Goal: Check status: Check status

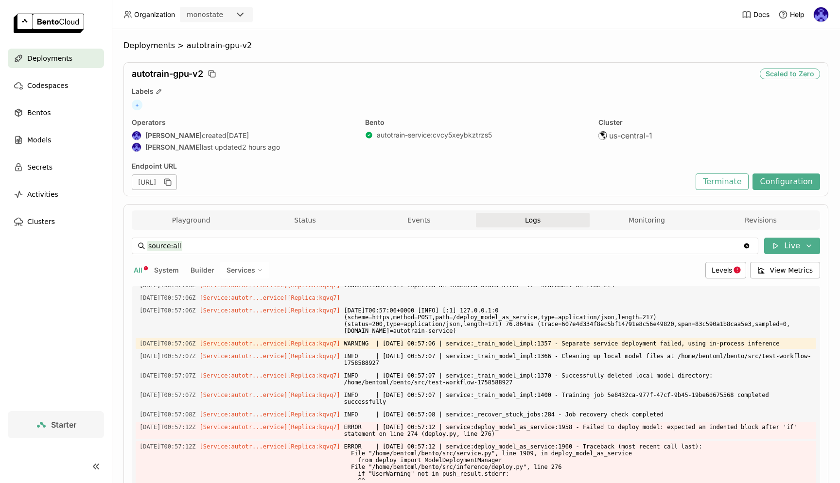
click at [57, 60] on span "Deployments" at bounding box center [49, 59] width 45 height 12
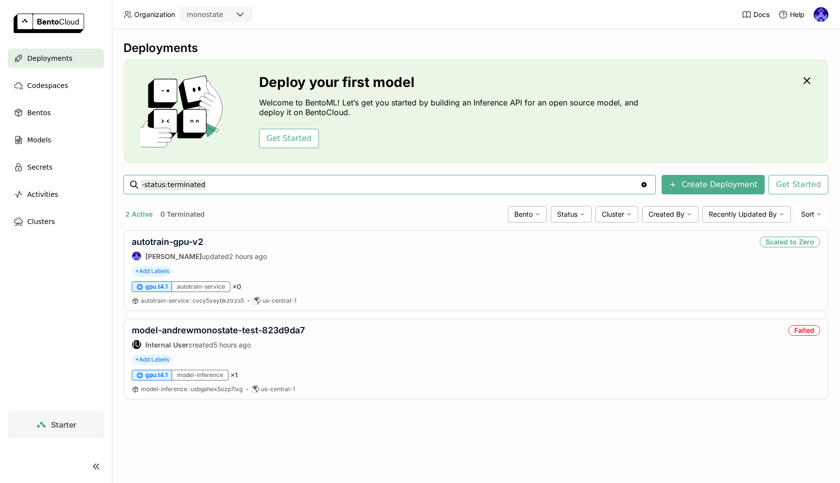
click at [330, 410] on div "Deployments Deploy your first model Welcome to BentoML! Let’s get you started b…" at bounding box center [476, 227] width 705 height 373
click at [185, 244] on link "autotrain-gpu-v2" at bounding box center [167, 242] width 71 height 10
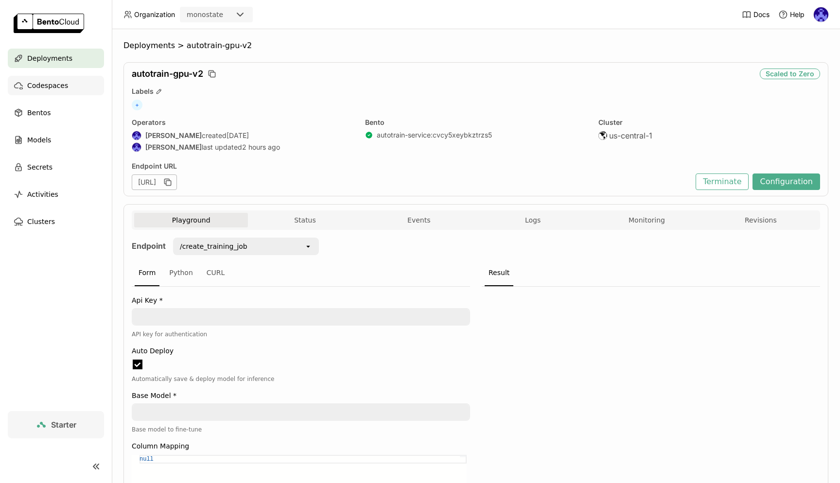
click at [38, 86] on span "Codespaces" at bounding box center [47, 86] width 41 height 12
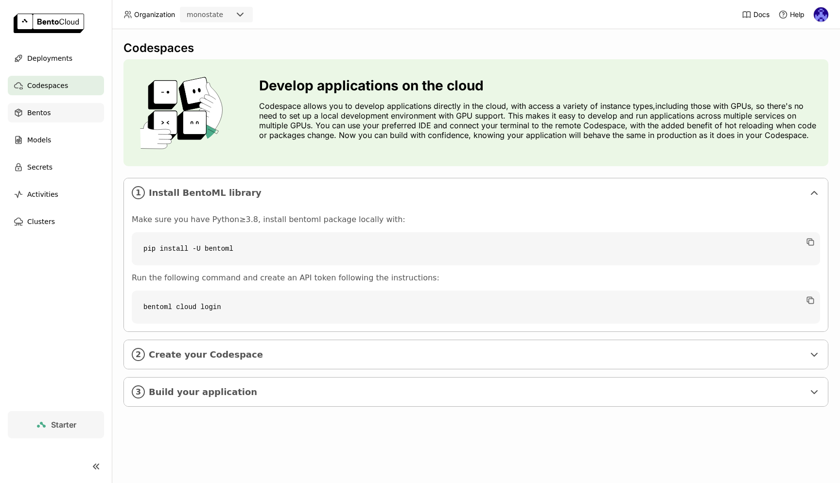
click at [43, 112] on span "Bentos" at bounding box center [38, 113] width 23 height 12
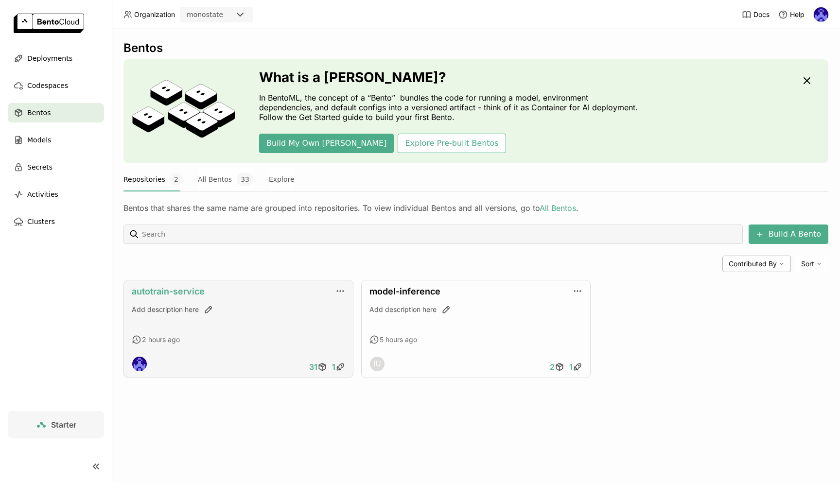
click at [170, 287] on link "autotrain-service" at bounding box center [168, 291] width 73 height 10
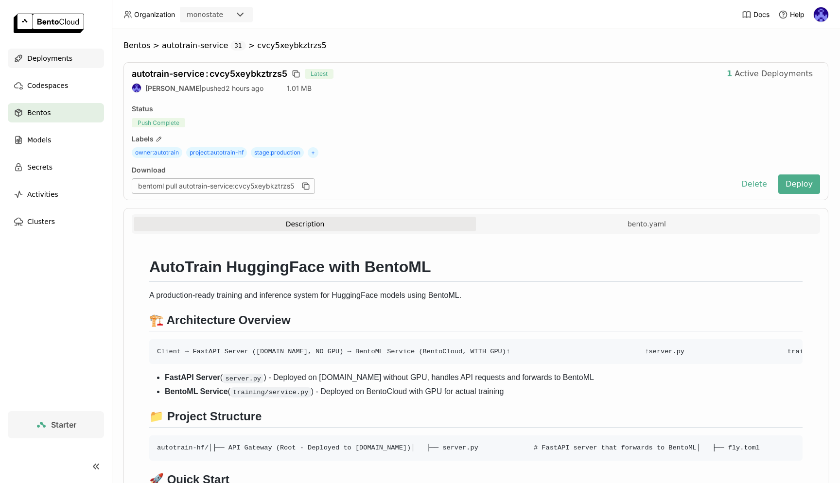
click at [50, 53] on span "Deployments" at bounding box center [49, 59] width 45 height 12
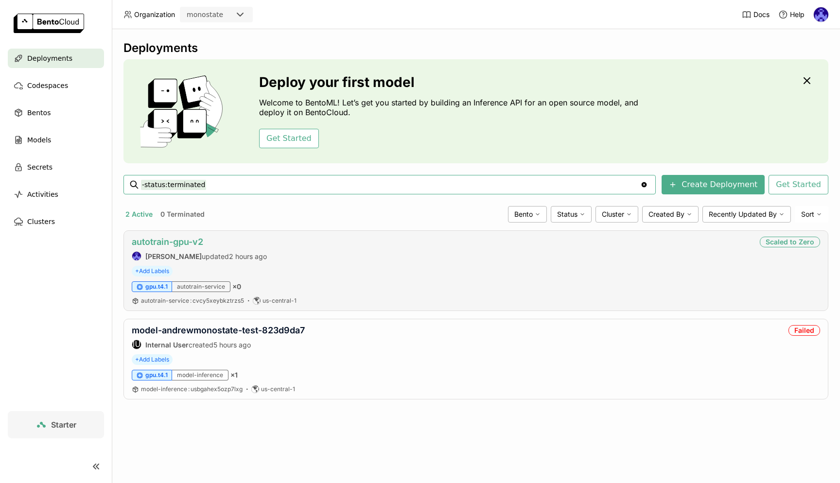
click at [173, 242] on link "autotrain-gpu-v2" at bounding box center [167, 242] width 71 height 10
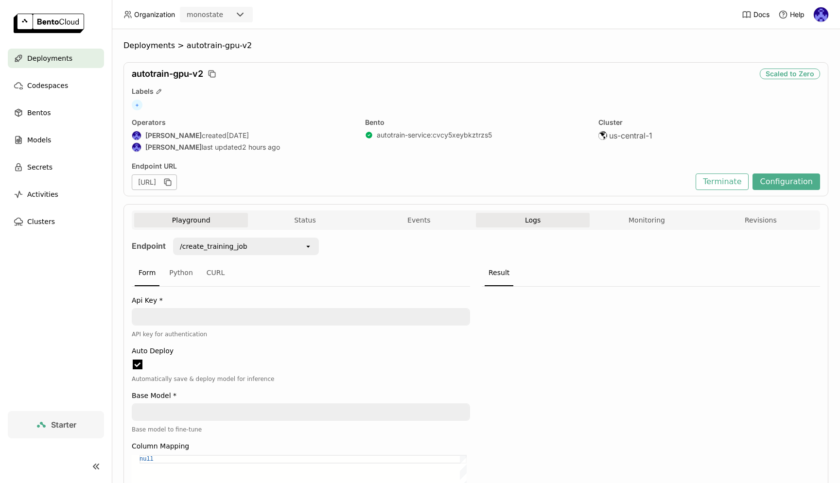
click at [565, 223] on button "Logs" at bounding box center [533, 220] width 114 height 15
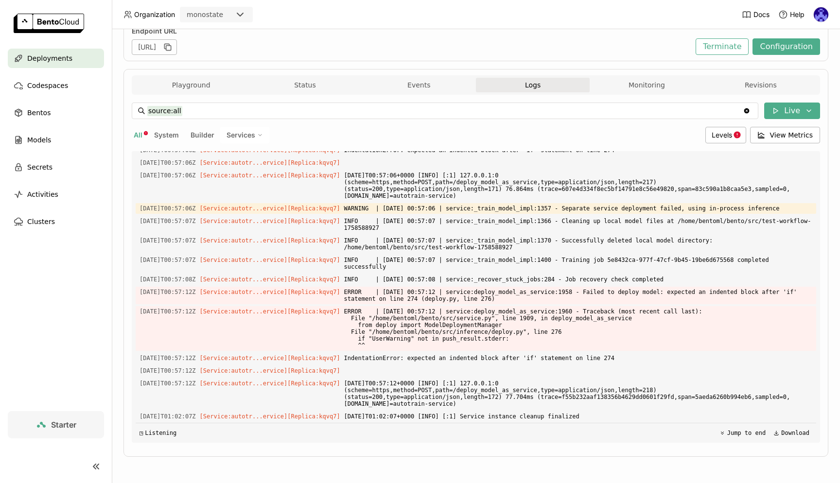
scroll to position [0, 0]
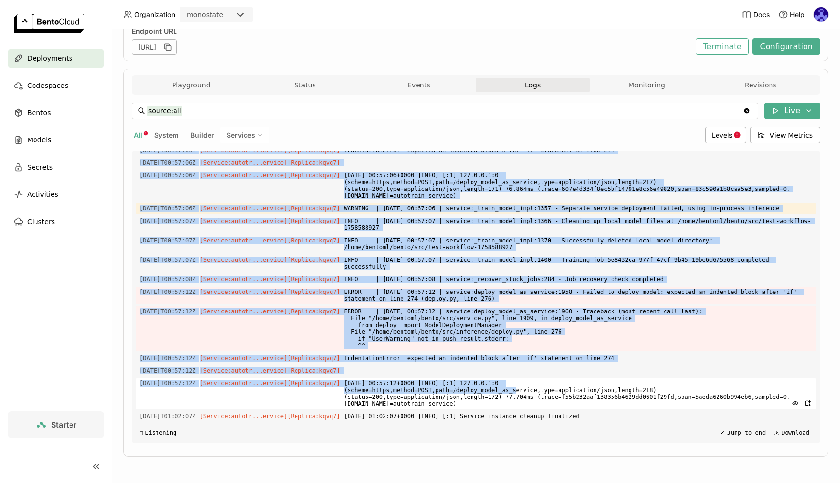
drag, startPoint x: 637, startPoint y: 411, endPoint x: 517, endPoint y: 387, distance: 122.4
click at [517, 387] on div "Load older logs 2025-09-23T00:13:25Z [Service:autotr...ervice] [Replica: jbk4p …" at bounding box center [476, 297] width 681 height 292
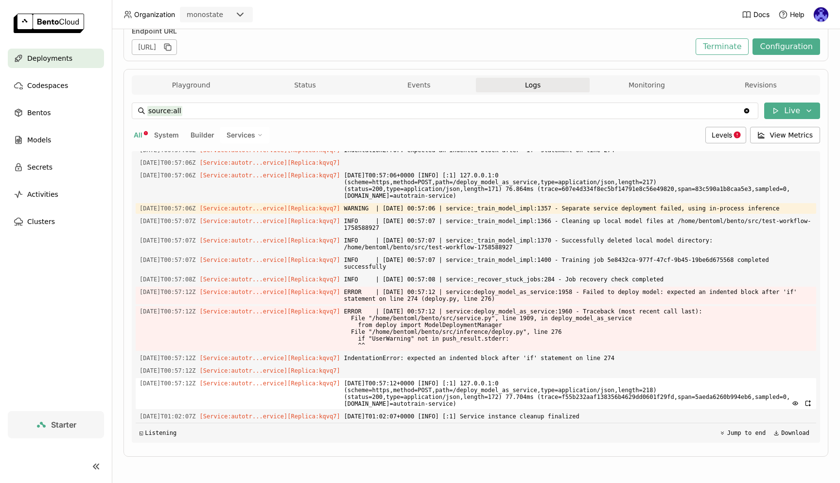
click at [613, 397] on span "[DATE]T00:57:12+0000 [INFO] [:1] 127.0.0.1:0 (scheme=https,method=POST,path=/de…" at bounding box center [578, 393] width 468 height 31
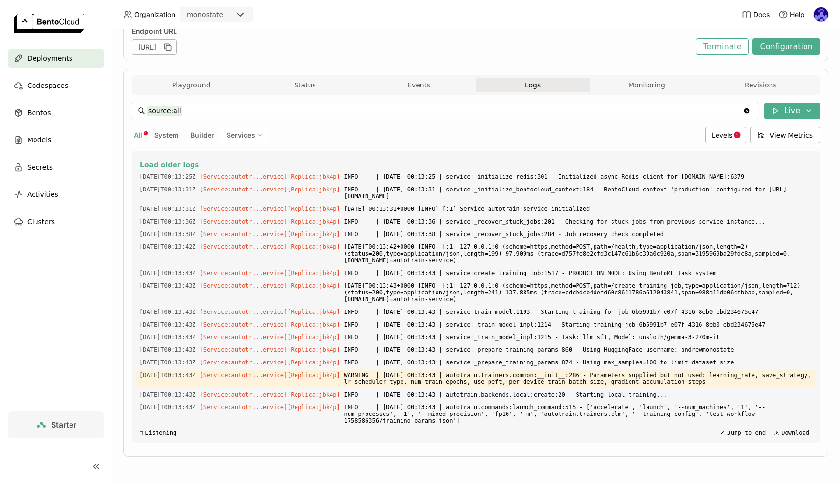
scroll to position [0, 0]
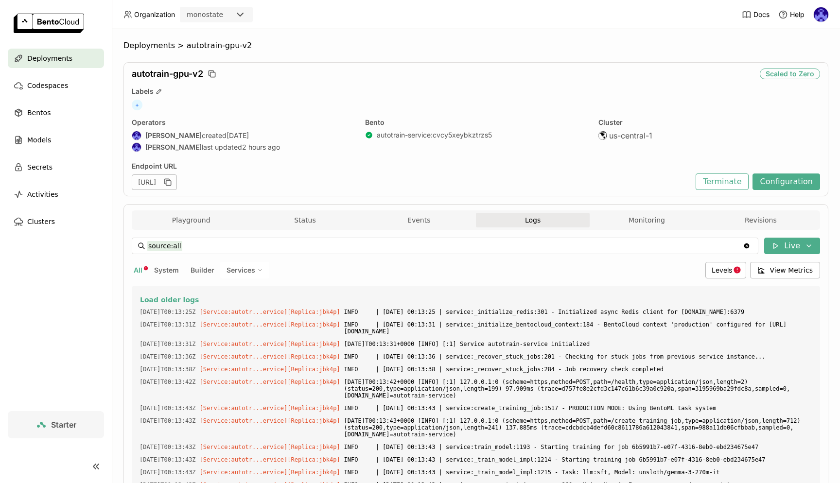
drag, startPoint x: 624, startPoint y: 416, endPoint x: 129, endPoint y: 304, distance: 507.5
click at [129, 304] on div "Playground Status Events Logs Monitoring Revisions Endpoint /create_training_jo…" at bounding box center [476, 398] width 705 height 388
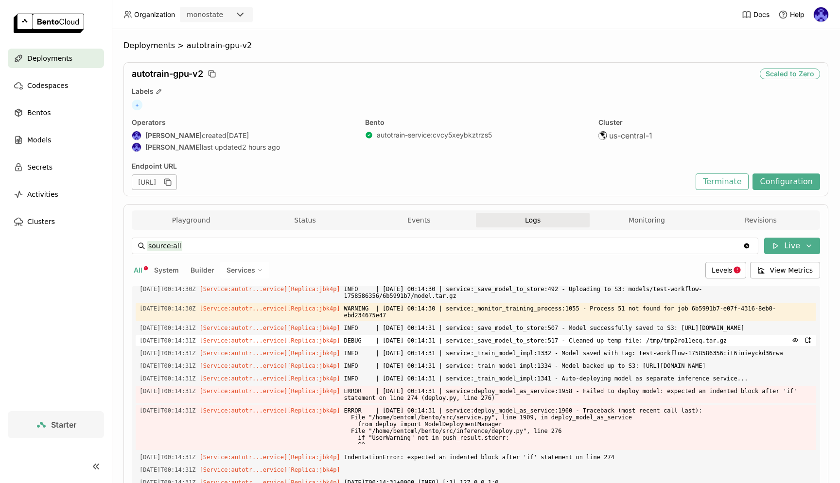
scroll to position [1088, 0]
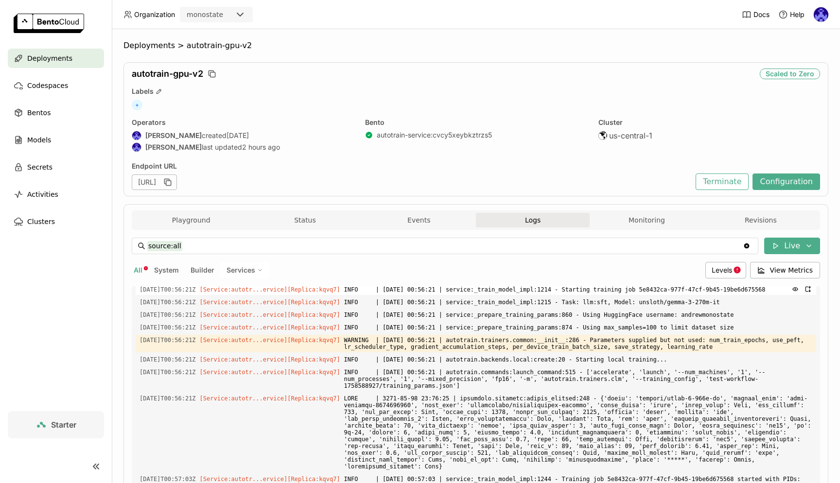
copy div "2025-09-23T00:13:25Z [Service:autotr...ervice] [Replica: jbk4p ] INFO | 2025-09…"
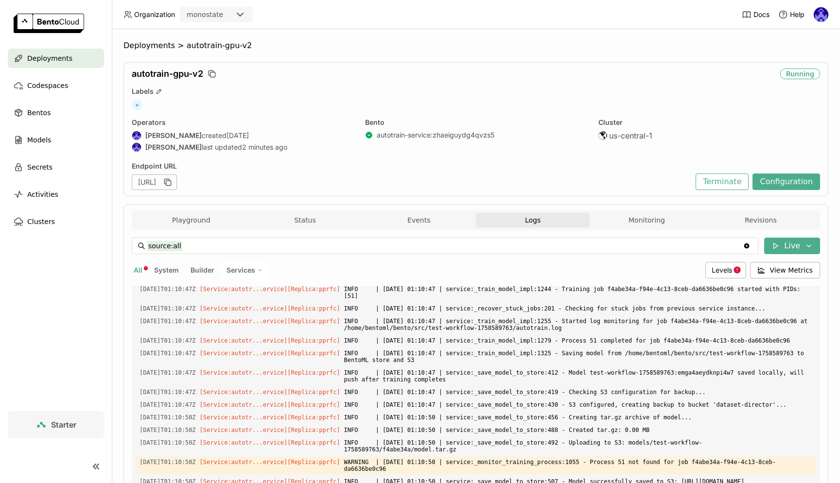
scroll to position [1876, 0]
click at [47, 56] on span "Deployments" at bounding box center [49, 59] width 45 height 12
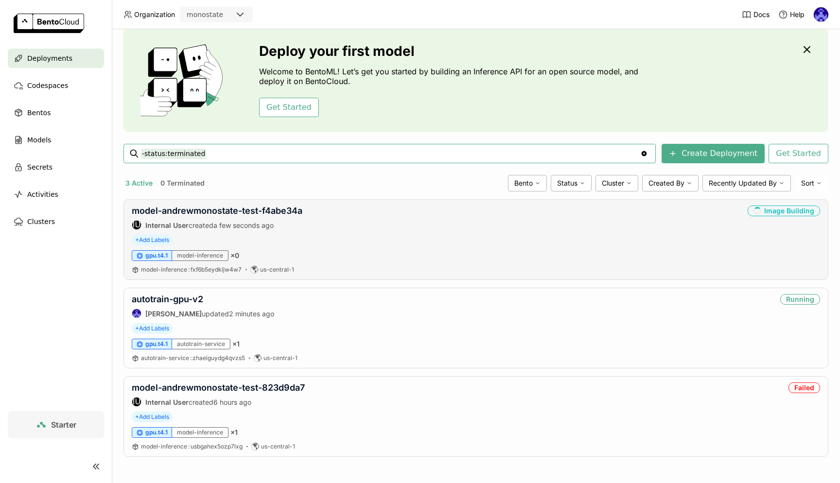
scroll to position [31, 0]
click at [616, 102] on div "Get Started" at bounding box center [451, 107] width 384 height 19
click at [260, 211] on link "model-andrewmonostate-test-f4abe34a" at bounding box center [217, 211] width 171 height 10
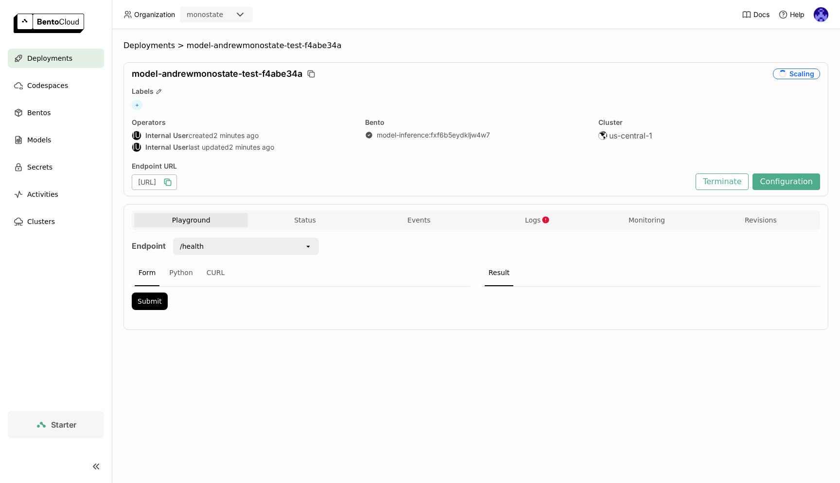
click at [173, 183] on icon "button" at bounding box center [168, 182] width 10 height 10
click at [57, 57] on span "Deployments" at bounding box center [49, 59] width 45 height 12
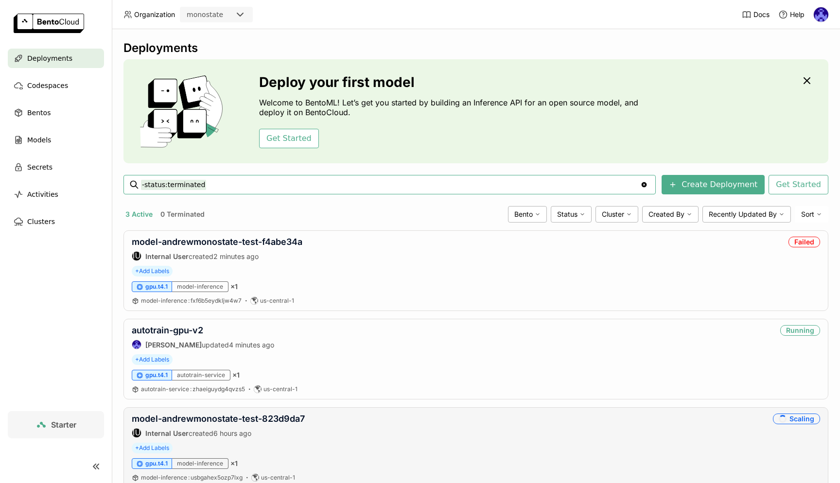
scroll to position [31, 0]
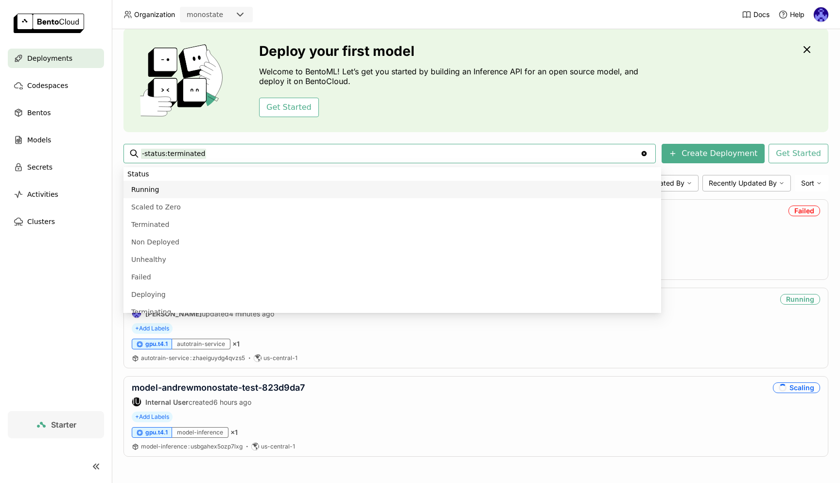
click at [373, 479] on div "Deployments Deploy your first model Welcome to BentoML! Let’s get you started b…" at bounding box center [476, 256] width 728 height 454
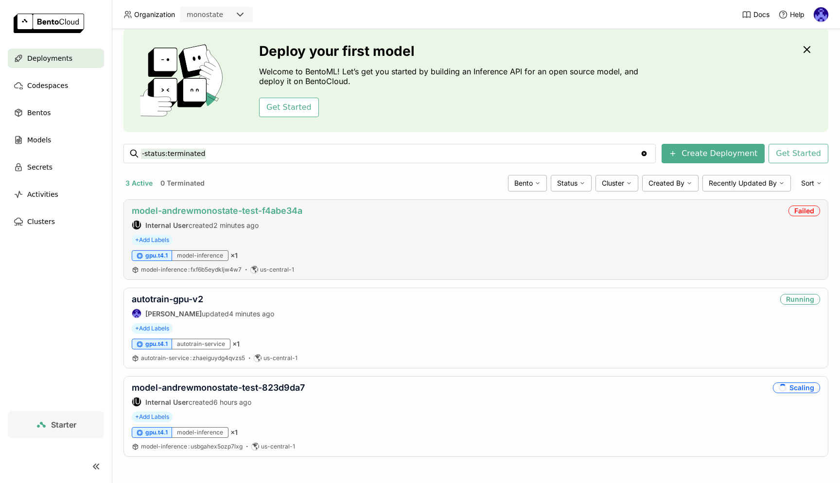
click at [270, 209] on link "model-andrewmonostate-test-f4abe34a" at bounding box center [217, 211] width 171 height 10
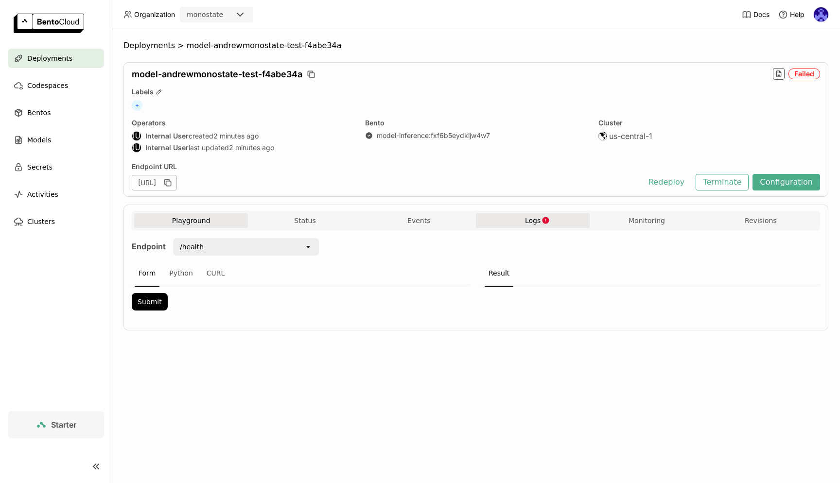
click at [521, 225] on button "Logs" at bounding box center [533, 220] width 114 height 15
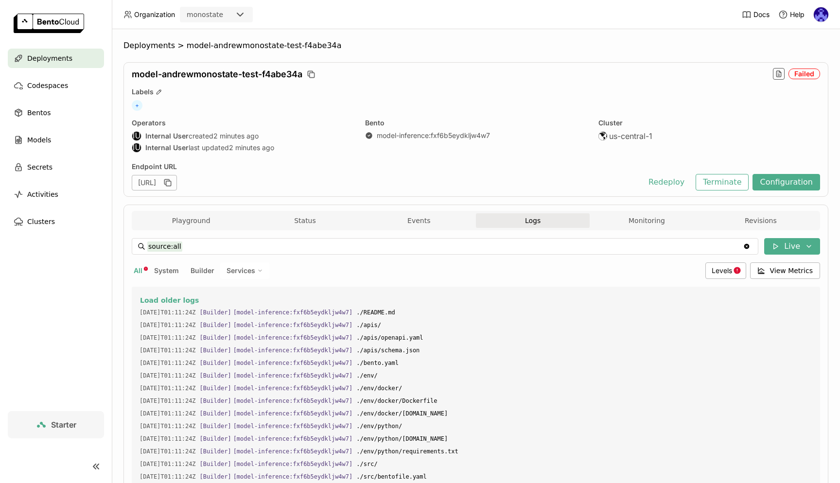
scroll to position [0, 0]
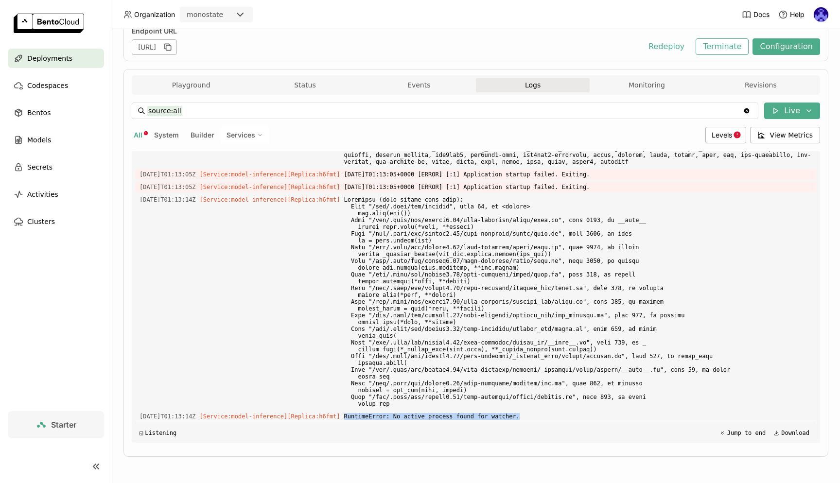
click at [530, 412] on span "RuntimeError: No active process found for watcher." at bounding box center [578, 416] width 468 height 11
